Goal: Information Seeking & Learning: Learn about a topic

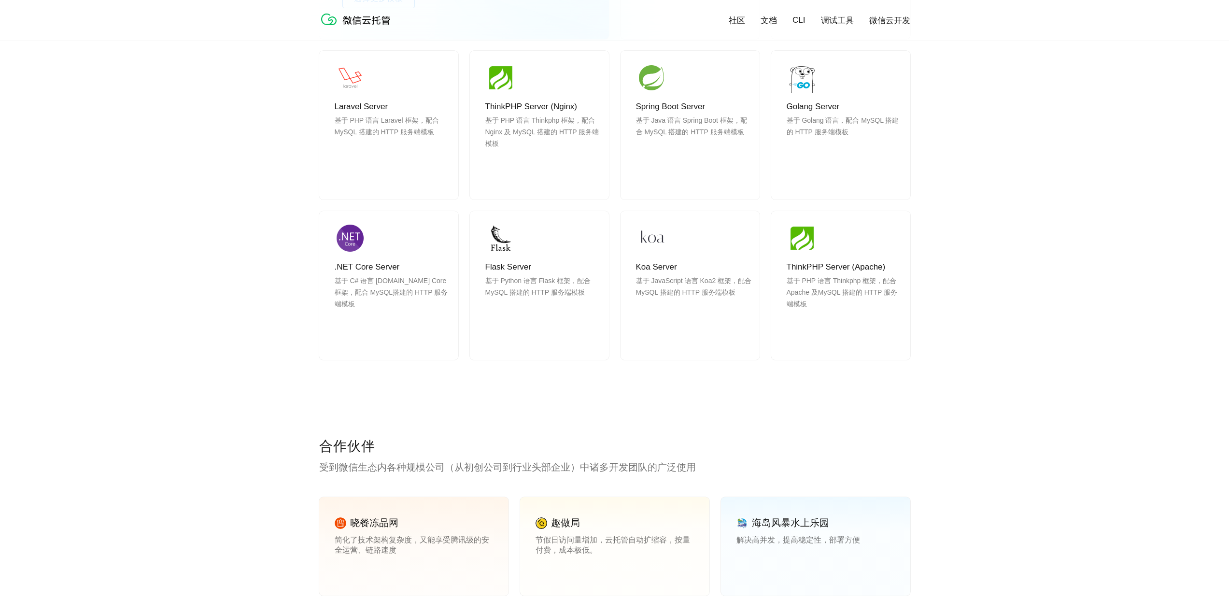
scroll to position [966, 0]
drag, startPoint x: 1024, startPoint y: 508, endPoint x: 1029, endPoint y: 513, distance: 6.1
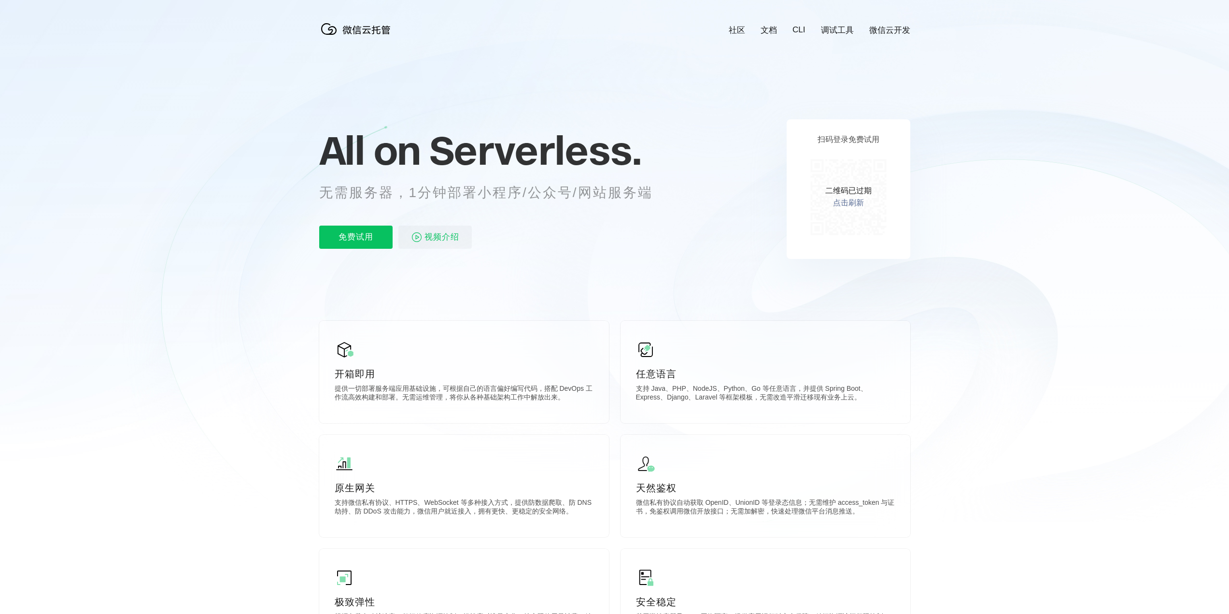
scroll to position [0, 0]
click at [849, 201] on link "点击刷新" at bounding box center [848, 203] width 31 height 10
click at [854, 205] on img at bounding box center [848, 197] width 88 height 88
click at [858, 137] on p "扫码登录免费试用" at bounding box center [848, 140] width 62 height 10
click at [462, 132] on span "Serverless." at bounding box center [535, 150] width 212 height 48
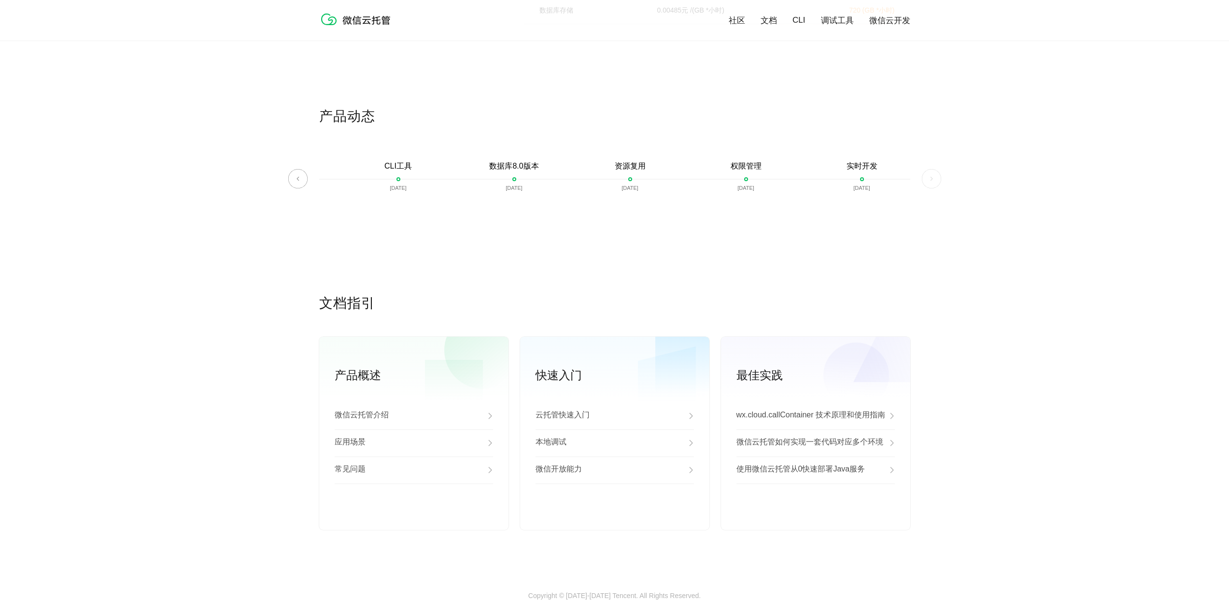
scroll to position [2221, 0]
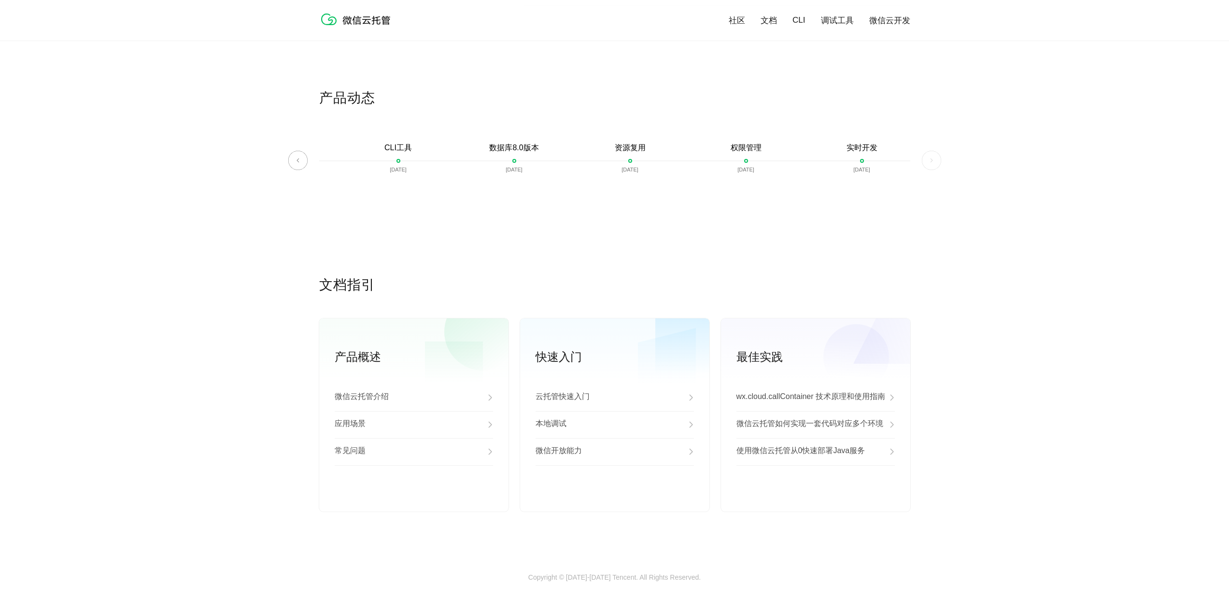
click at [1042, 550] on div "文档指引 产品概述 微信云托管介绍 应用场景 常见问题 查看更多 快速入门 云托管快速入门 本地调试 微信开放能力 查看更多 最佳实践 wx.cloud.ca…" at bounding box center [614, 424] width 1229 height 297
click at [1055, 548] on div "文档指引 产品概述 微信云托管介绍 应用场景 常见问题 查看更多 快速入门 云托管快速入门 本地调试 微信开放能力 查看更多 最佳实践 wx.cloud.ca…" at bounding box center [614, 424] width 1229 height 297
click at [448, 457] on div "常见问题" at bounding box center [414, 451] width 158 height 27
click at [226, 452] on div "文档指引 产品概述 微信云托管介绍 应用场景 常见问题 查看更多 快速入门 云托管快速入门 本地调试 微信开放能力 查看更多 最佳实践 wx.cloud.ca…" at bounding box center [614, 424] width 1229 height 297
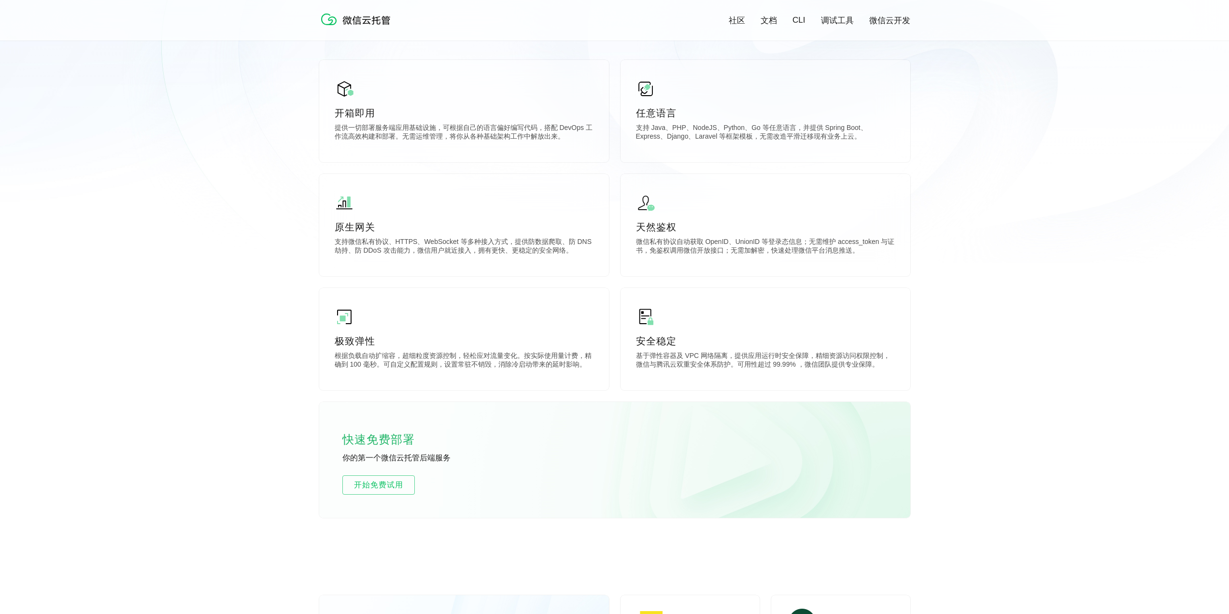
scroll to position [0, 0]
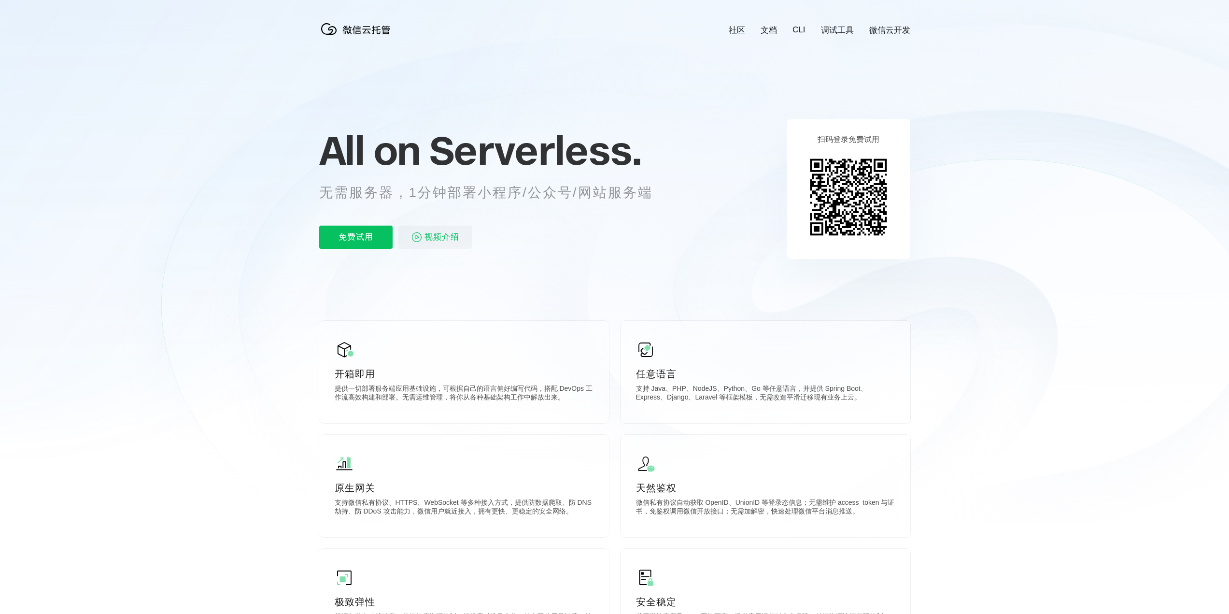
click at [302, 194] on icon at bounding box center [614, 260] width 927 height 521
drag, startPoint x: 339, startPoint y: 191, endPoint x: 523, endPoint y: 196, distance: 184.0
click at [502, 196] on p "无需服务器，1分钟部署小程序/公众号/网站服务端" at bounding box center [494, 192] width 351 height 19
click at [606, 266] on icon at bounding box center [614, 260] width 927 height 521
drag, startPoint x: 351, startPoint y: 395, endPoint x: 555, endPoint y: 399, distance: 203.3
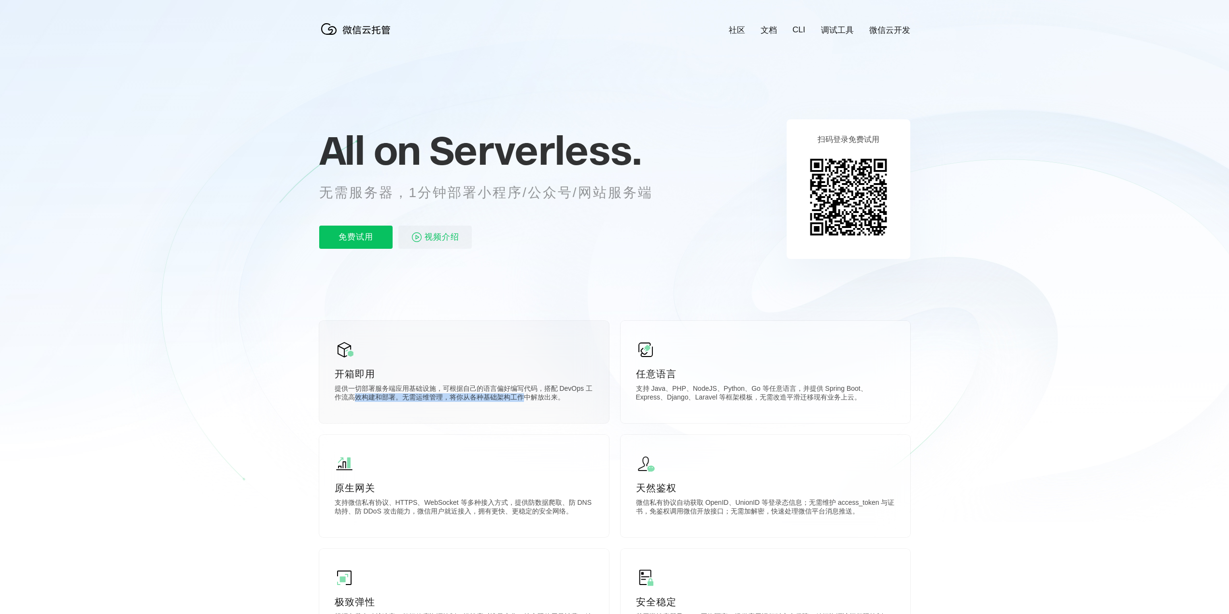
click at [527, 398] on p "提供一切部署服务端应用基础设施，可根据自己的语言偏好编写代码，搭配 DevOps 工作流高效构建和部署。无需运维管理，将你从各种基础架构工作中解放出来。" at bounding box center [464, 393] width 259 height 19
click at [577, 401] on p "提供一切部署服务端应用基础设施，可根据自己的语言偏好编写代码，搭配 DevOps 工作流高效构建和部署。无需运维管理，将你从各种基础架构工作中解放出来。" at bounding box center [464, 393] width 259 height 19
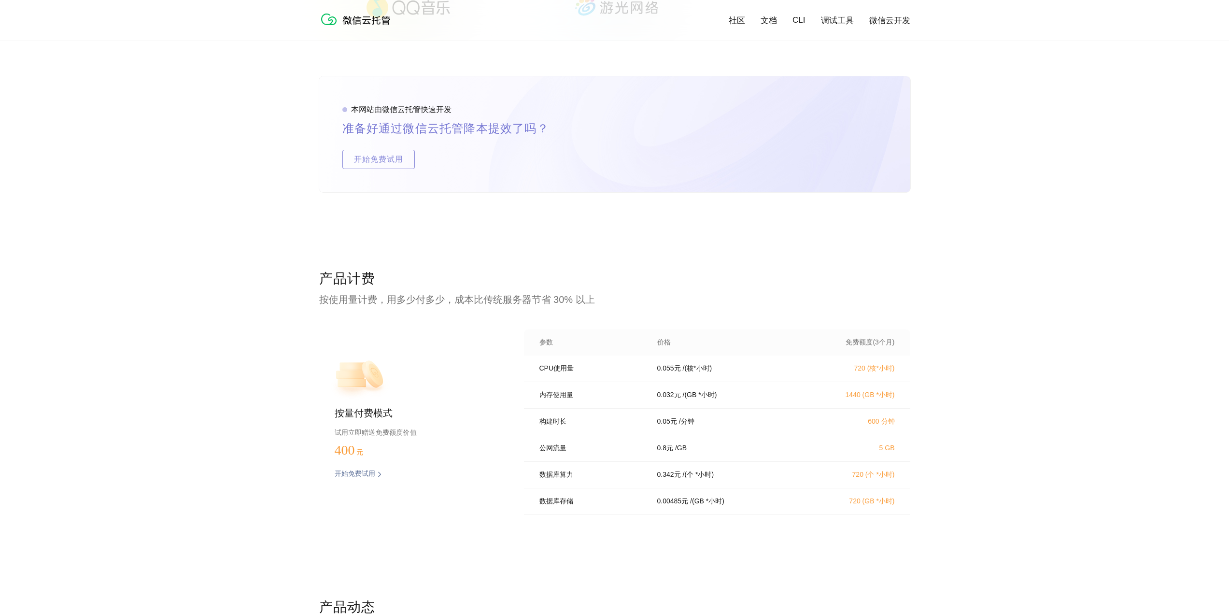
scroll to position [1786, 0]
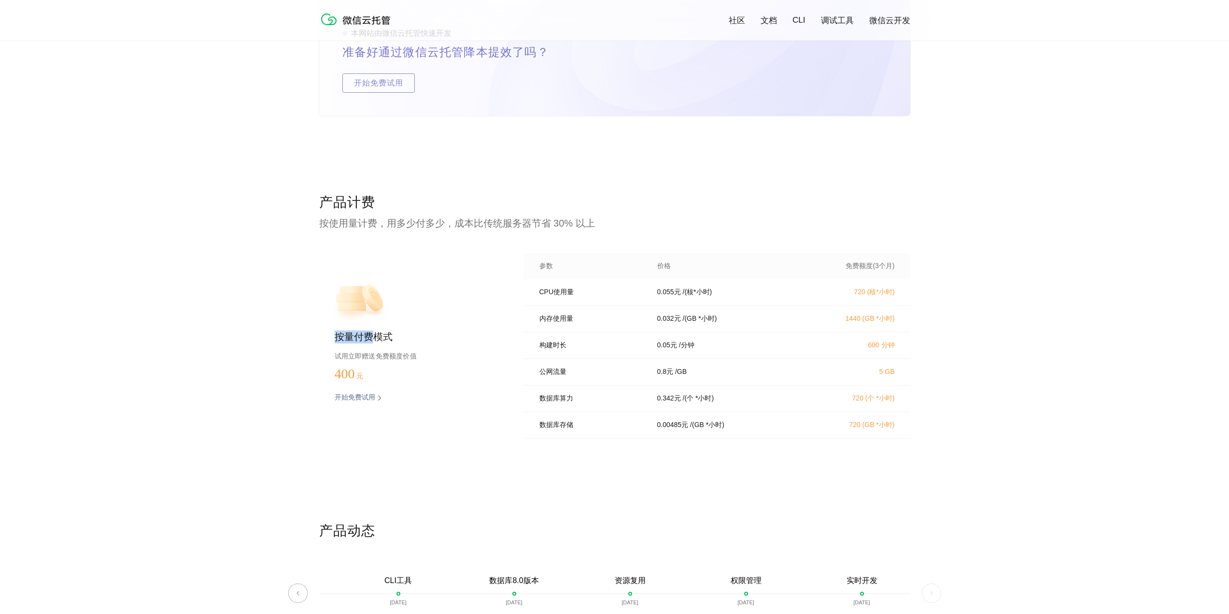
drag, startPoint x: 334, startPoint y: 336, endPoint x: 371, endPoint y: 336, distance: 37.2
click at [371, 336] on div "按量付费模式 试用立即赠送免费额度价值 400 元 开始免费试用 预估费用" at bounding box center [406, 348] width 174 height 191
copy p "按量付费"
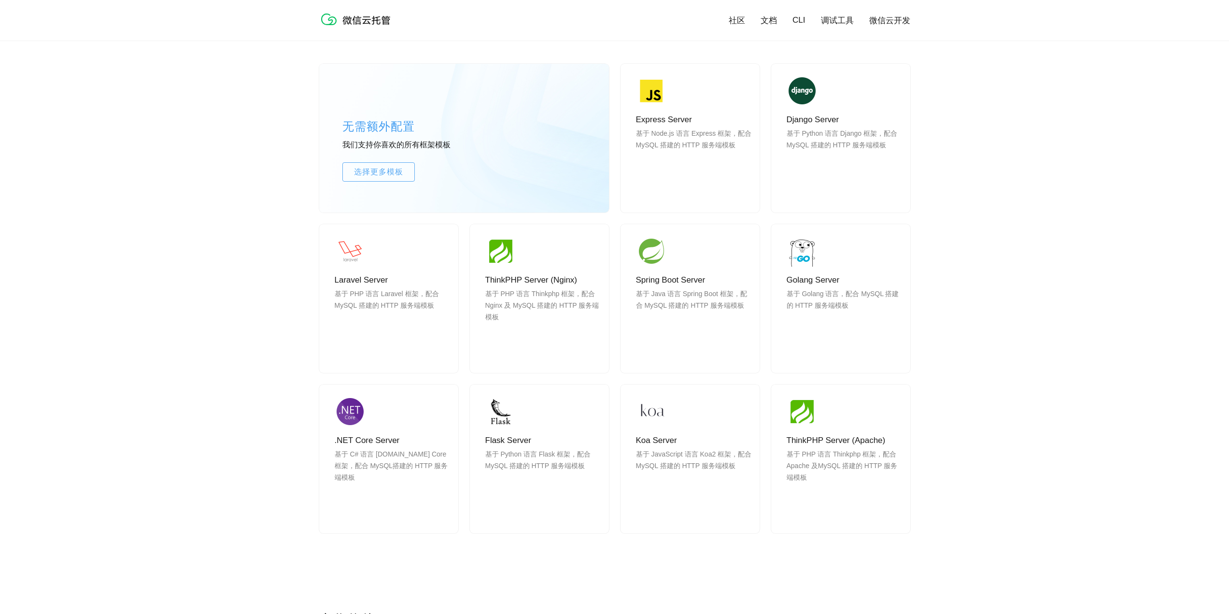
scroll to position [0, 0]
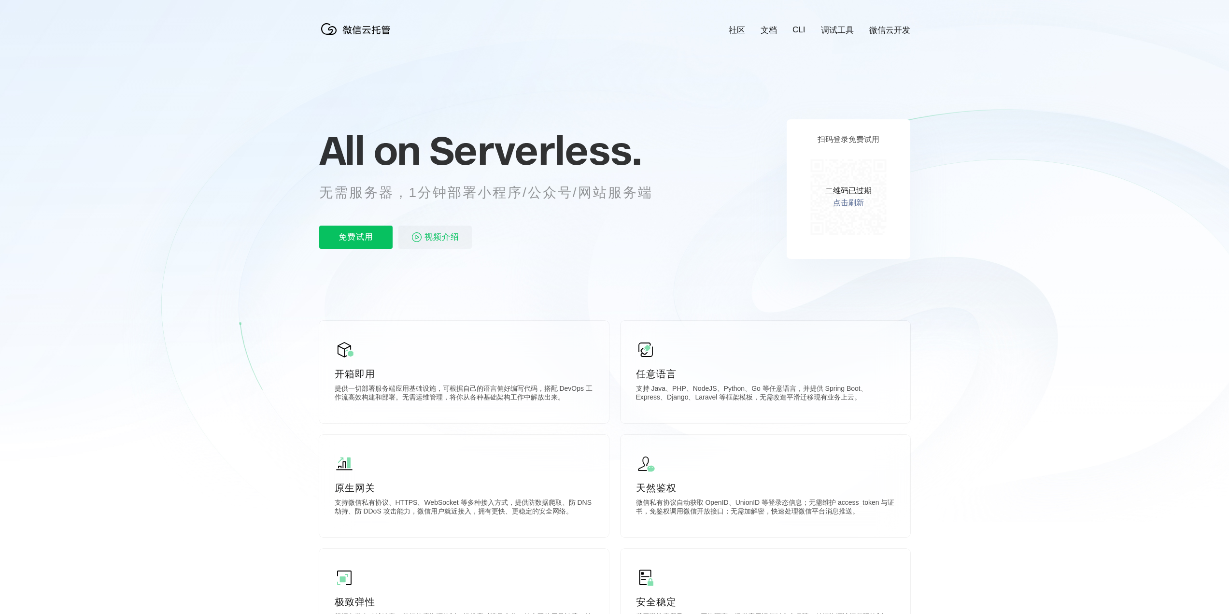
scroll to position [0, 1717]
